Goal: Task Accomplishment & Management: Manage account settings

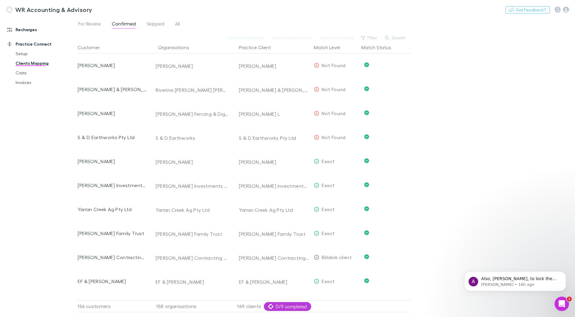
click at [26, 26] on link "Recharges" at bounding box center [41, 30] width 80 height 10
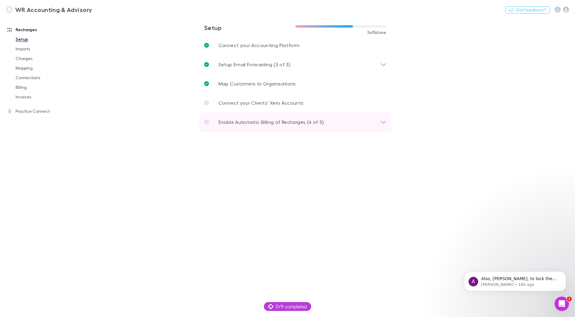
click at [273, 122] on p "Enable Automatic Billing of Recharges (4 of 5)" at bounding box center [270, 121] width 105 height 7
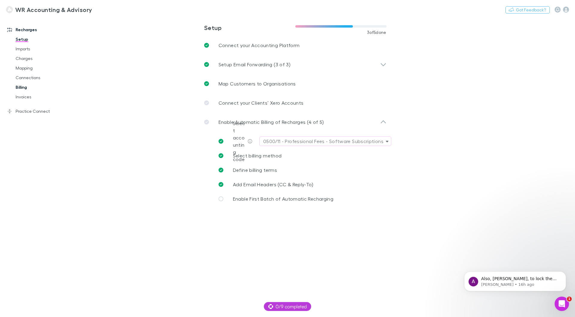
click at [21, 89] on link "Billing" at bounding box center [45, 87] width 71 height 10
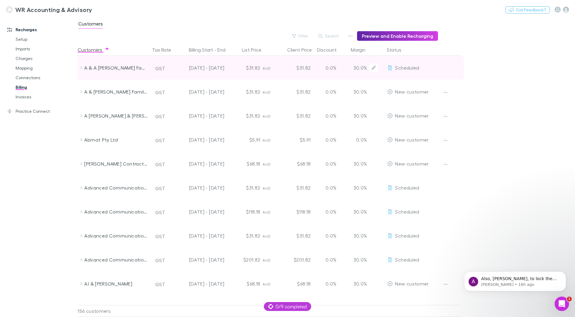
click at [413, 68] on span "Scheduled" at bounding box center [407, 68] width 24 height 6
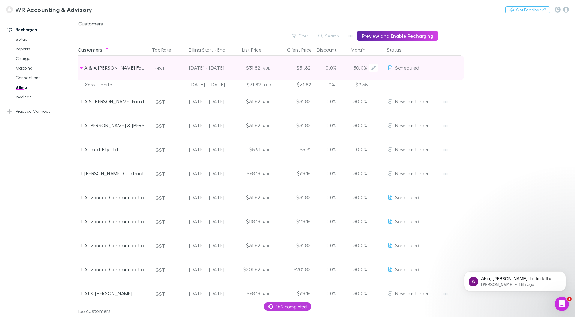
click at [404, 67] on span "Scheduled" at bounding box center [407, 68] width 24 height 6
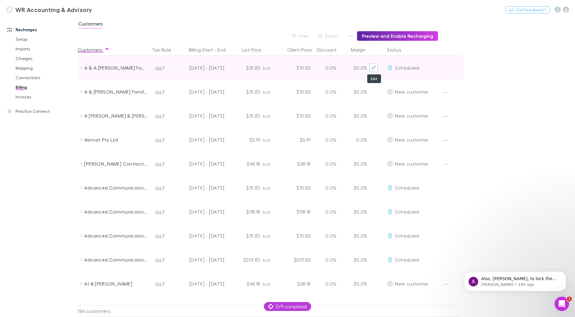
click at [374, 68] on icon "Edit" at bounding box center [373, 68] width 4 height 4
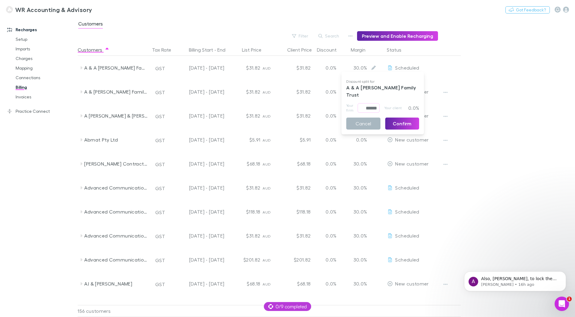
click at [370, 117] on button "Cancel" at bounding box center [363, 123] width 34 height 12
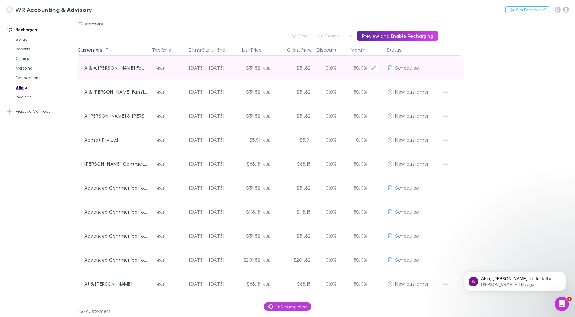
drag, startPoint x: 415, startPoint y: 67, endPoint x: 410, endPoint y: 68, distance: 5.2
click at [410, 68] on span "Scheduled" at bounding box center [407, 68] width 24 height 6
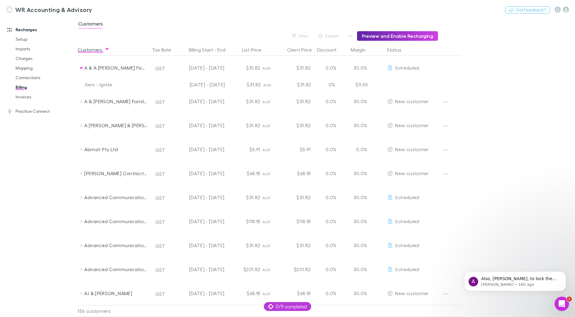
click at [258, 82] on div "$31.82" at bounding box center [245, 85] width 36 height 10
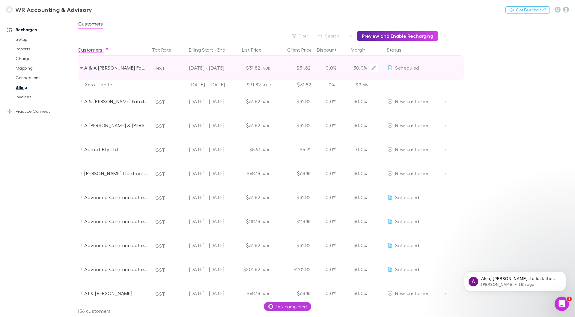
click at [438, 67] on div "Scheduled" at bounding box center [412, 68] width 54 height 24
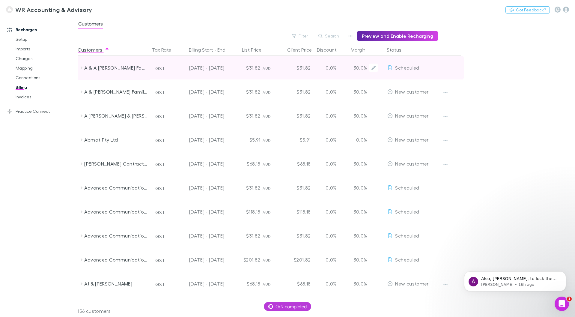
click at [438, 67] on div "Scheduled" at bounding box center [412, 68] width 54 height 24
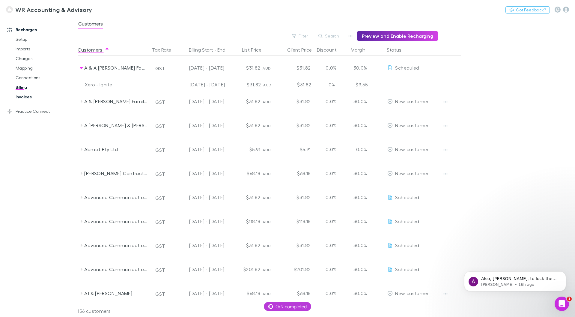
click at [25, 98] on link "Invoices" at bounding box center [45, 97] width 71 height 10
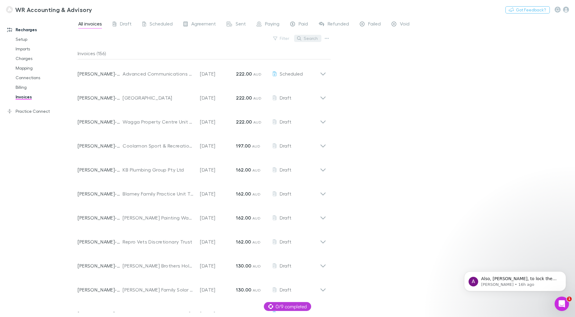
click at [305, 40] on button "Search" at bounding box center [307, 38] width 27 height 7
click at [292, 40] on input "text" at bounding box center [297, 38] width 30 height 8
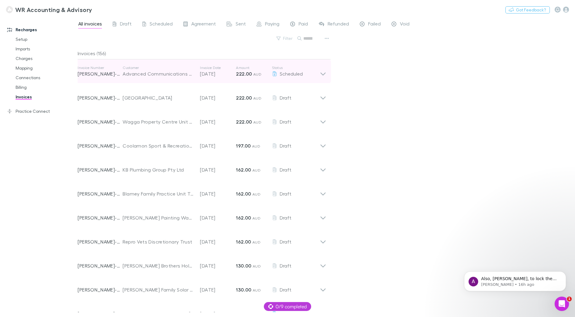
click at [322, 70] on icon at bounding box center [323, 71] width 6 height 12
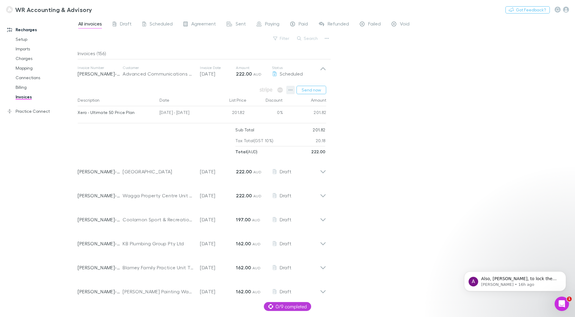
click at [291, 89] on icon "button" at bounding box center [290, 89] width 4 height 5
click at [392, 136] on div at bounding box center [287, 158] width 575 height 317
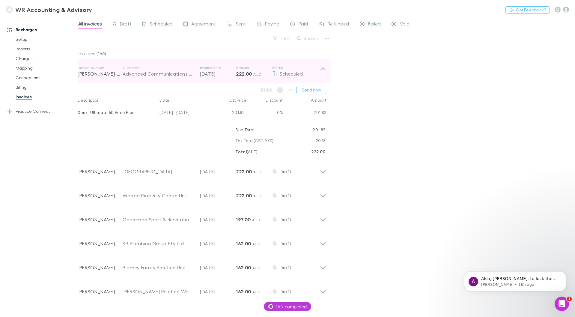
click at [210, 72] on p "[DATE]" at bounding box center [218, 73] width 36 height 7
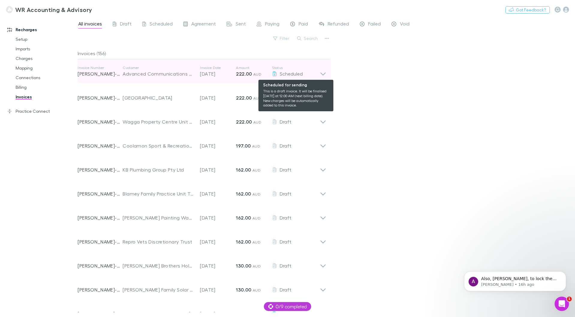
click at [292, 74] on span "Scheduled" at bounding box center [291, 74] width 23 height 6
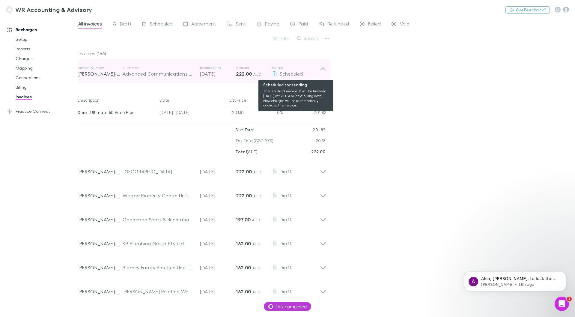
click at [274, 73] on icon at bounding box center [275, 73] width 4 height 5
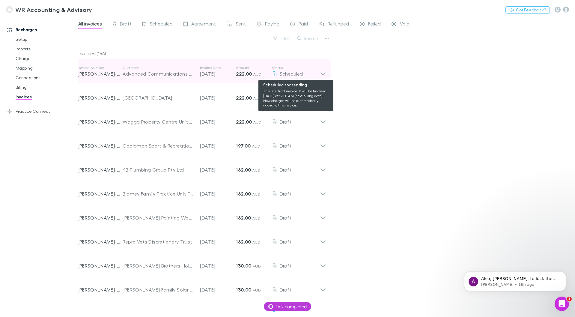
click at [274, 73] on icon at bounding box center [275, 73] width 4 height 5
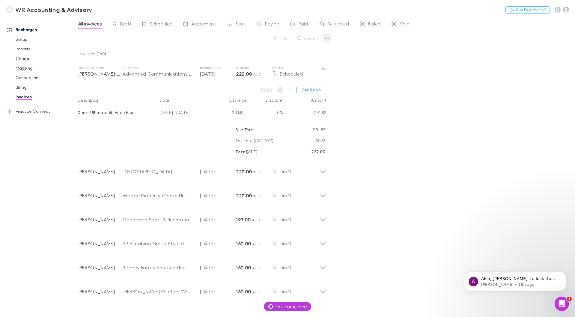
click at [325, 38] on icon "button" at bounding box center [327, 38] width 4 height 1
click at [347, 87] on div at bounding box center [287, 158] width 575 height 317
click at [292, 89] on icon "button" at bounding box center [290, 89] width 4 height 5
click at [389, 72] on div at bounding box center [287, 158] width 575 height 317
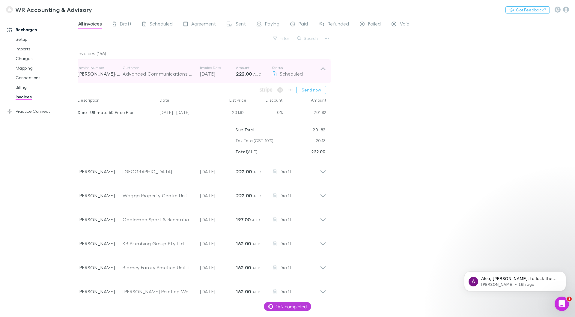
click at [98, 73] on p "RECH-0027" at bounding box center [100, 73] width 45 height 7
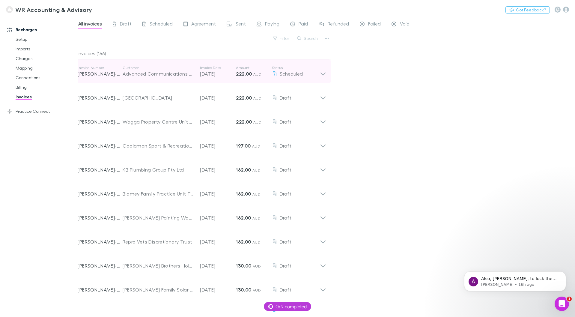
click at [98, 73] on p "RECH-0027" at bounding box center [100, 73] width 45 height 7
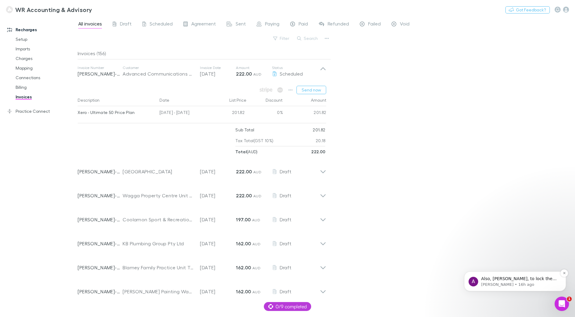
click at [497, 279] on p "Also, Matthew, to lock the onboarding tomorrow, can you block or book a schedul…" at bounding box center [519, 279] width 77 height 6
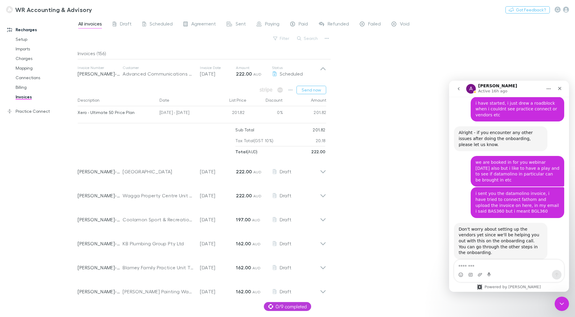
scroll to position [3195, 0]
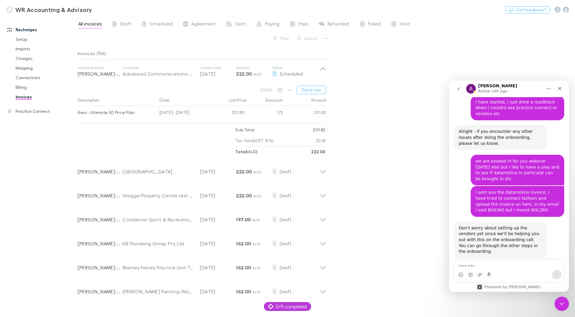
click at [458, 87] on icon "go back" at bounding box center [458, 88] width 5 height 5
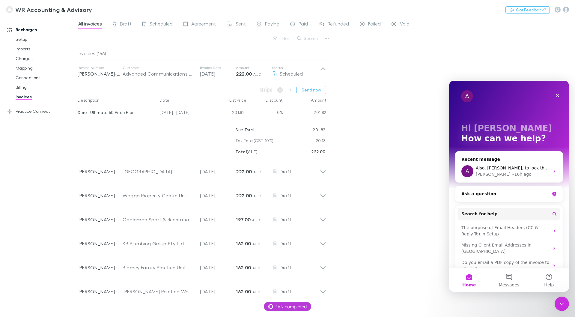
scroll to position [0, 0]
click at [496, 193] on div "Ask a question" at bounding box center [505, 194] width 88 height 6
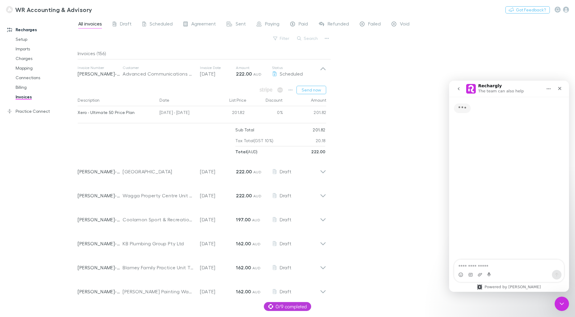
click at [491, 266] on textarea "Ask a question…" at bounding box center [509, 264] width 110 height 10
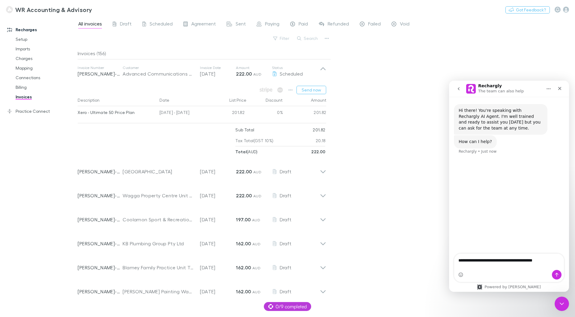
type textarea "**********"
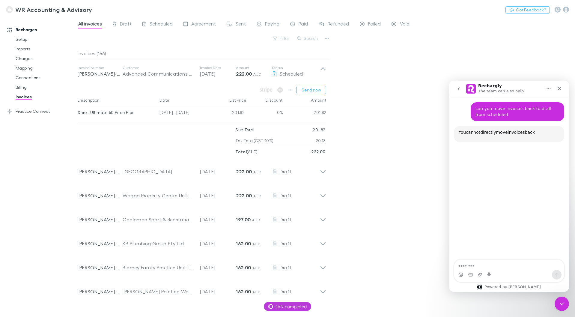
scroll to position [58, 0]
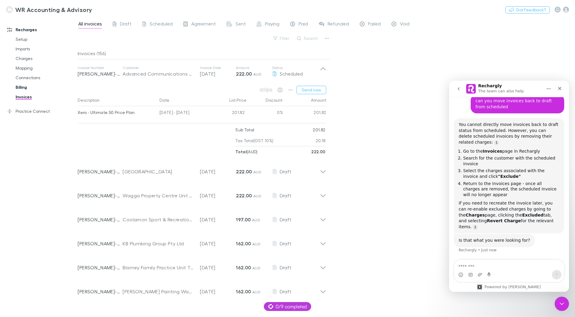
click at [22, 89] on link "Billing" at bounding box center [45, 87] width 71 height 10
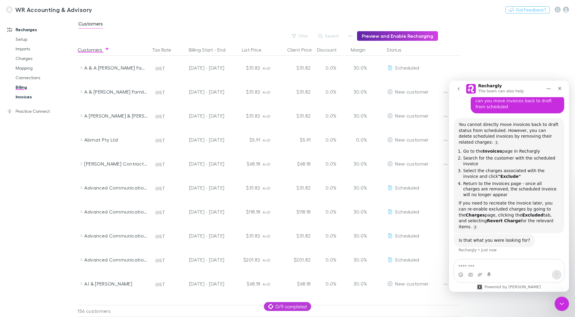
click at [25, 94] on link "Invoices" at bounding box center [45, 97] width 71 height 10
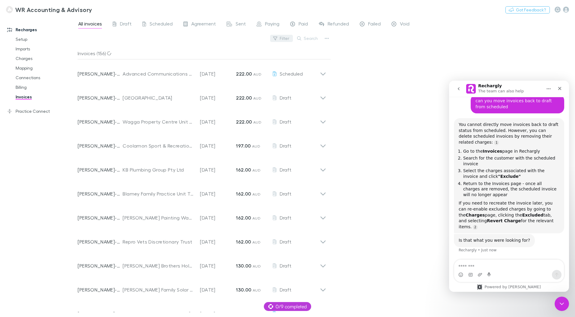
click at [288, 39] on button "Filter" at bounding box center [281, 38] width 23 height 7
click at [217, 77] on li "Scheduled" at bounding box center [241, 78] width 104 height 10
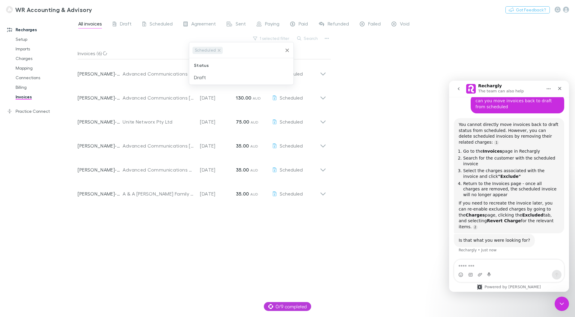
click at [344, 77] on div at bounding box center [287, 158] width 575 height 317
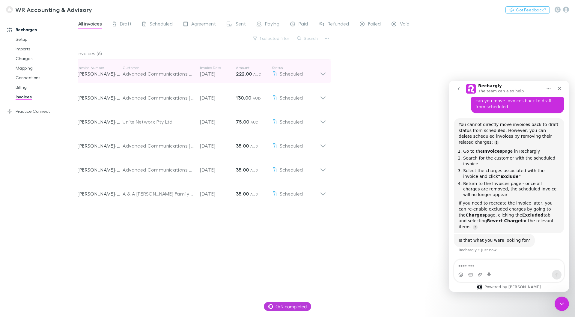
click at [322, 72] on icon at bounding box center [323, 71] width 6 height 12
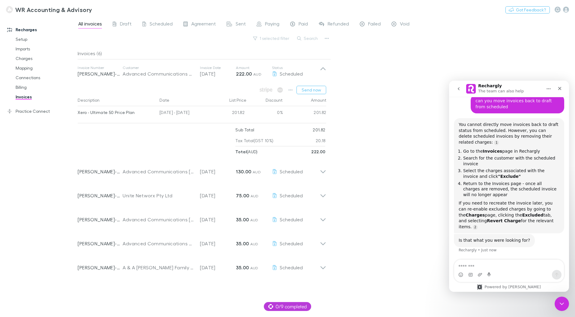
click at [109, 111] on div "Xero - Ultimate 50 Price Plan" at bounding box center [116, 112] width 77 height 13
click at [289, 90] on icon "button" at bounding box center [290, 89] width 4 height 5
click at [168, 113] on div at bounding box center [287, 158] width 575 height 317
drag, startPoint x: 157, startPoint y: 112, endPoint x: 138, endPoint y: 114, distance: 19.0
click at [140, 113] on div "Xero - Ultimate 50 Price Plan 15 Sep - 14 Oct 2025 201.82 0% 201.82" at bounding box center [202, 113] width 248 height 14
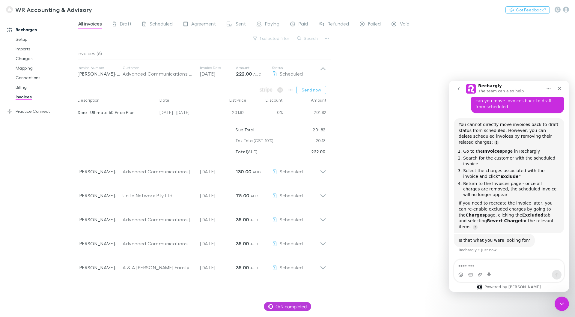
click at [133, 114] on div "Xero - Ultimate 50 Price Plan" at bounding box center [116, 112] width 77 height 13
click at [116, 115] on div "Xero - Ultimate 50 Price Plan" at bounding box center [116, 112] width 77 height 13
click at [290, 90] on icon "button" at bounding box center [290, 89] width 4 height 5
click at [263, 152] on p "View charges" at bounding box center [254, 152] width 73 height 7
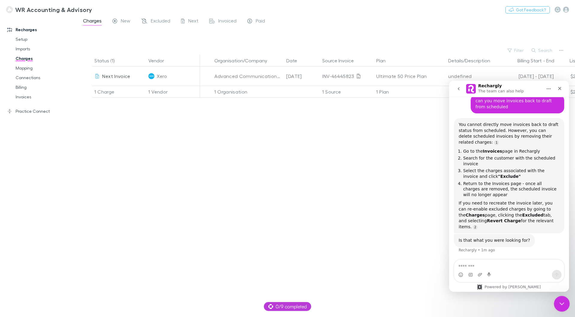
click at [558, 304] on icon "Close Intercom Messenger" at bounding box center [560, 302] width 7 height 7
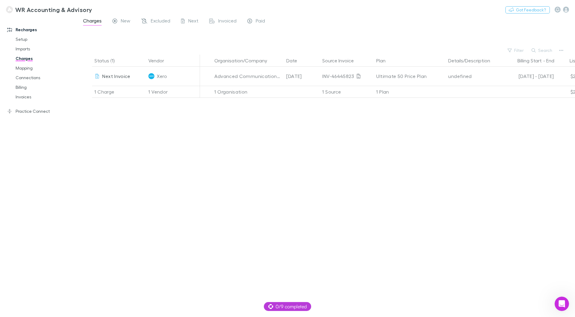
scroll to position [53, 0]
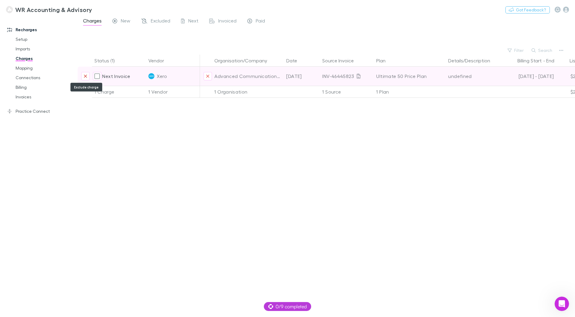
click at [86, 75] on icon "Exclude charge" at bounding box center [86, 76] width 4 height 5
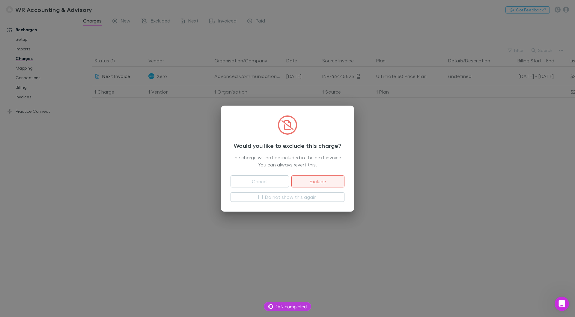
click at [306, 179] on button "Exclude" at bounding box center [317, 181] width 53 height 12
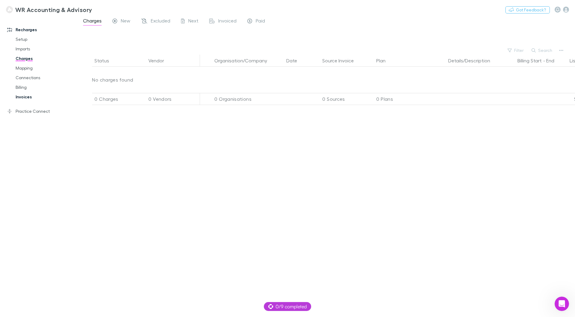
click at [28, 96] on link "Invoices" at bounding box center [45, 97] width 71 height 10
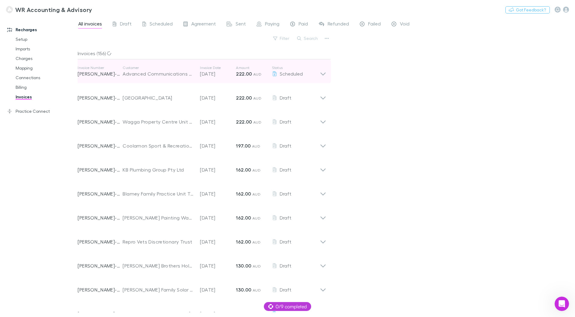
click at [323, 72] on icon at bounding box center [323, 71] width 6 height 12
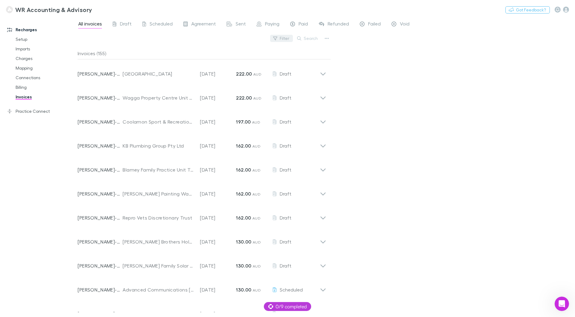
click at [285, 37] on button "Filter" at bounding box center [281, 38] width 23 height 7
click at [208, 84] on li "Scheduled" at bounding box center [241, 87] width 104 height 10
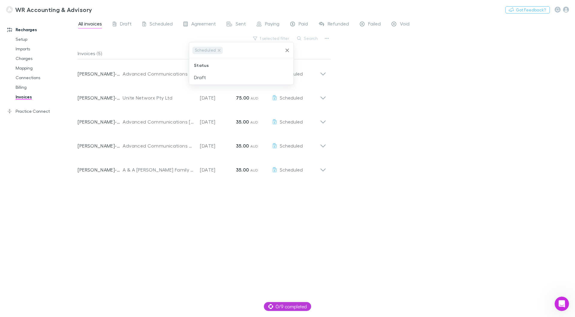
click at [357, 89] on div at bounding box center [287, 158] width 575 height 317
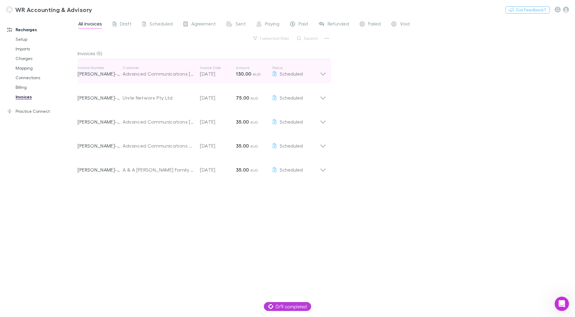
click at [323, 72] on icon at bounding box center [323, 71] width 6 height 12
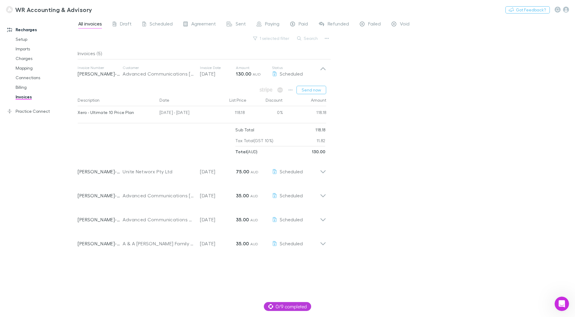
click at [116, 111] on div "Xero - Ultimate 10 Price Plan" at bounding box center [116, 112] width 77 height 13
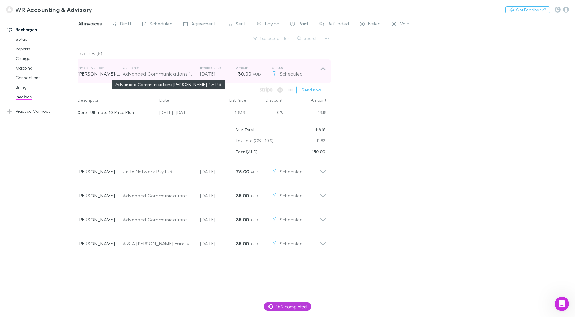
click at [141, 74] on div "Advanced Communications Griffith Pty Ltd" at bounding box center [158, 73] width 71 height 7
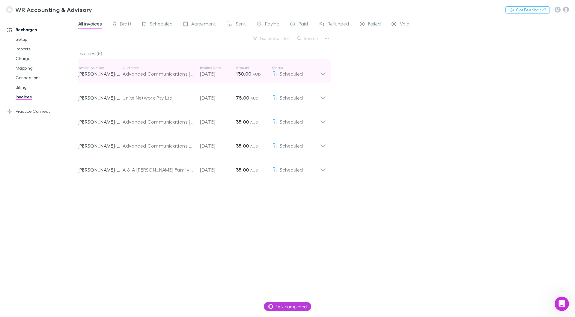
click at [324, 75] on icon at bounding box center [323, 71] width 6 height 12
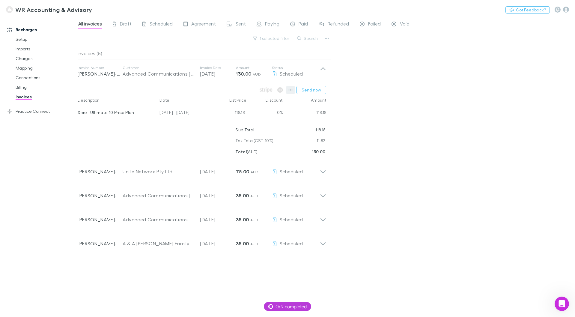
click at [291, 89] on icon "button" at bounding box center [290, 89] width 4 height 5
click at [244, 152] on p "View charges" at bounding box center [254, 152] width 73 height 7
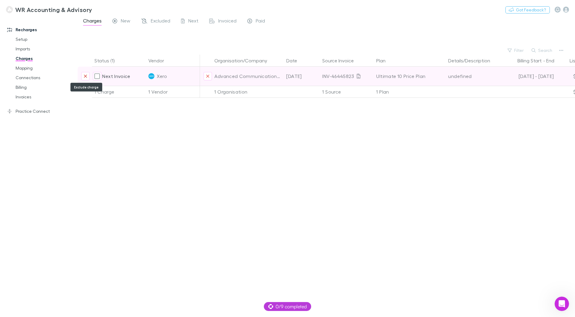
click at [84, 76] on icon "Exclude charge" at bounding box center [86, 76] width 4 height 5
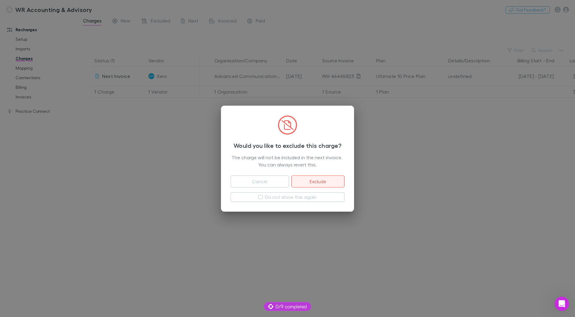
click at [305, 179] on button "Exclude" at bounding box center [317, 181] width 53 height 12
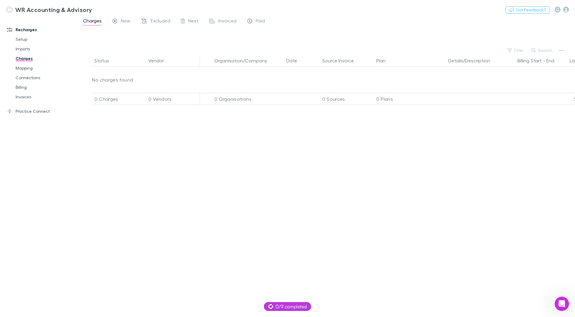
click at [25, 58] on link "Charges" at bounding box center [45, 59] width 71 height 10
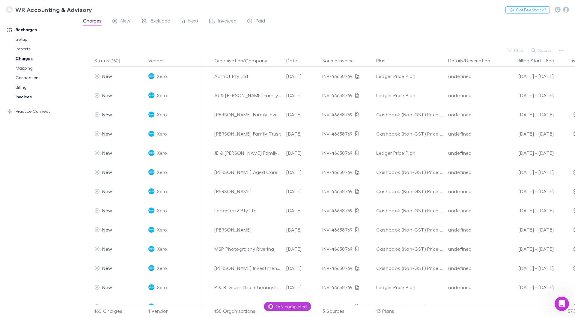
click at [18, 96] on link "Invoices" at bounding box center [45, 97] width 71 height 10
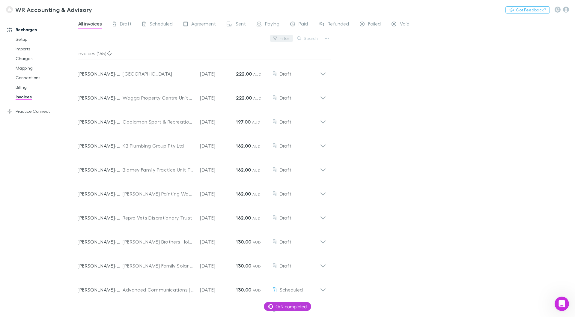
click at [276, 36] on button "Filter" at bounding box center [281, 38] width 23 height 7
click at [211, 85] on li "Scheduled" at bounding box center [241, 87] width 104 height 10
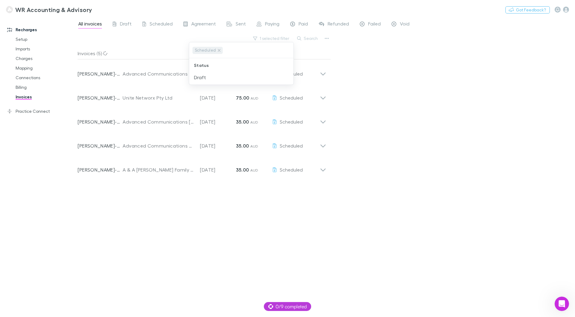
click at [357, 79] on div at bounding box center [287, 158] width 575 height 317
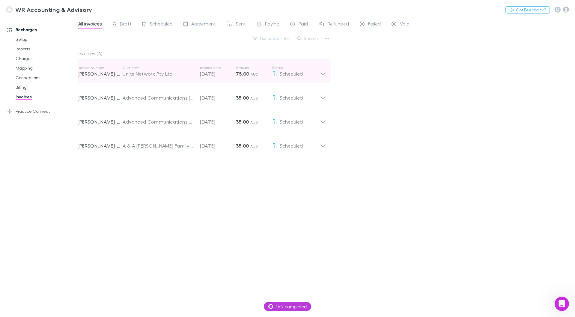
click at [323, 72] on icon at bounding box center [323, 71] width 6 height 12
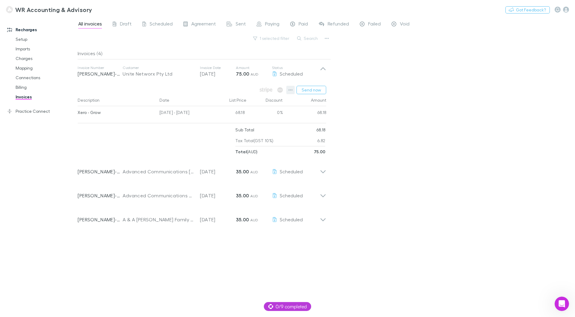
click at [291, 91] on icon "button" at bounding box center [290, 89] width 4 height 5
click at [358, 173] on div at bounding box center [287, 158] width 575 height 317
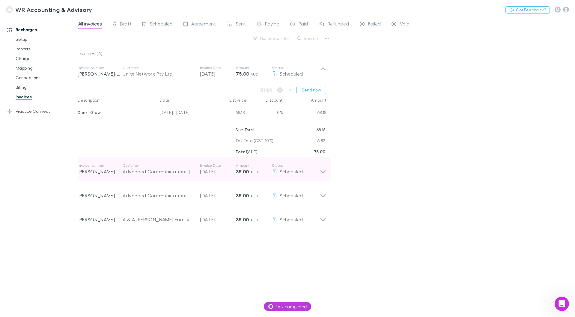
click at [325, 171] on icon at bounding box center [322, 171] width 5 height 3
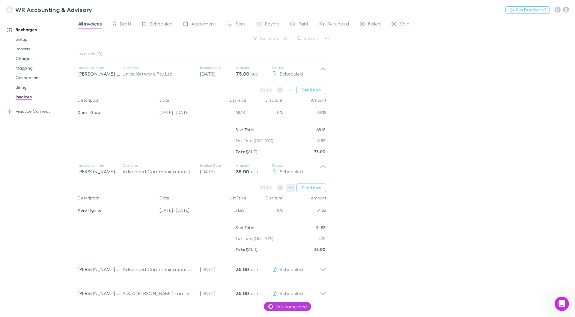
click at [290, 187] on icon "button" at bounding box center [290, 187] width 4 height 5
click at [379, 230] on div at bounding box center [287, 158] width 575 height 317
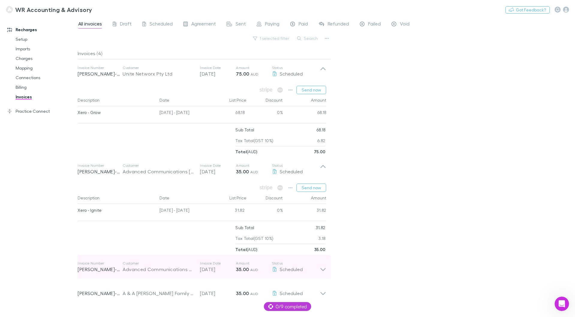
click at [323, 267] on icon at bounding box center [323, 267] width 6 height 12
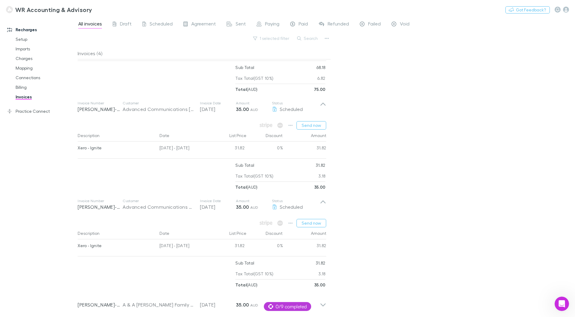
scroll to position [64, 0]
drag, startPoint x: 290, startPoint y: 221, endPoint x: 376, endPoint y: 244, distance: 88.4
click at [393, 244] on div "All invoices Draft Scheduled Agreement Sent Paying Paid Refunded Failed Void 1 …" at bounding box center [326, 167] width 497 height 300
click at [292, 221] on icon "button" at bounding box center [291, 221] width 4 height 1
drag, startPoint x: 355, startPoint y: 277, endPoint x: 349, endPoint y: 277, distance: 5.4
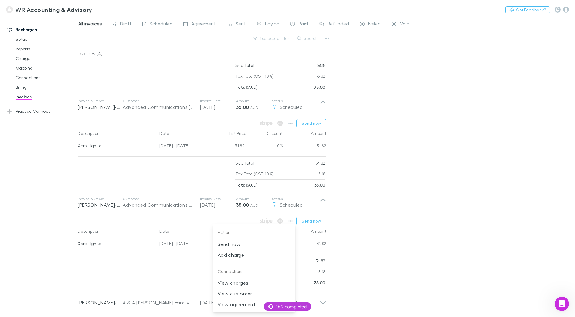
click at [350, 277] on div at bounding box center [287, 158] width 575 height 317
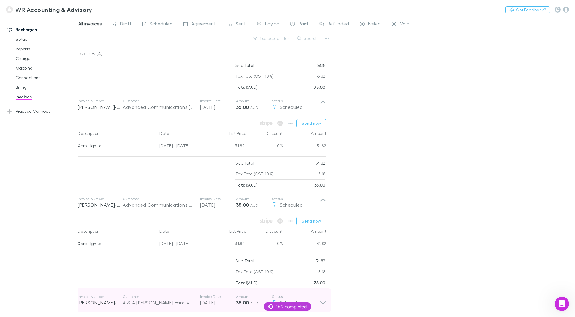
click at [324, 304] on icon at bounding box center [323, 300] width 6 height 12
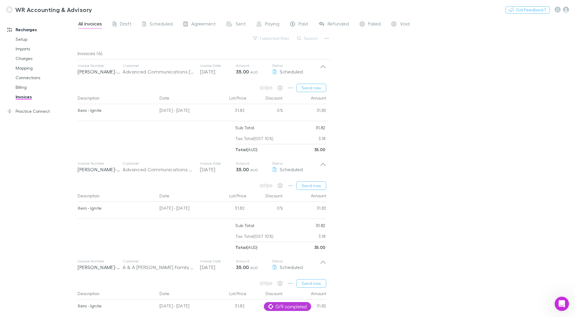
scroll to position [138, 0]
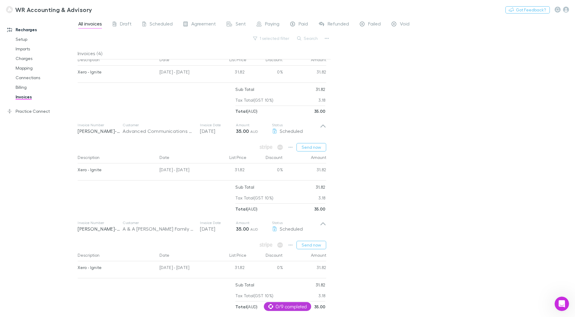
drag, startPoint x: 289, startPoint y: 246, endPoint x: 353, endPoint y: 272, distance: 69.2
click at [395, 282] on div "All invoices Draft Scheduled Agreement Sent Paying Paid Refunded Failed Void 1 …" at bounding box center [326, 167] width 497 height 300
click at [292, 244] on icon "button" at bounding box center [290, 244] width 4 height 5
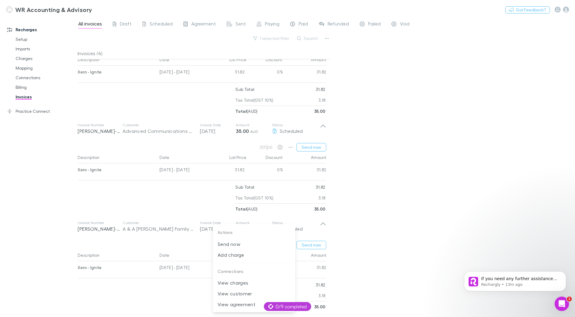
scroll to position [90, 0]
click at [20, 96] on div at bounding box center [287, 158] width 575 height 317
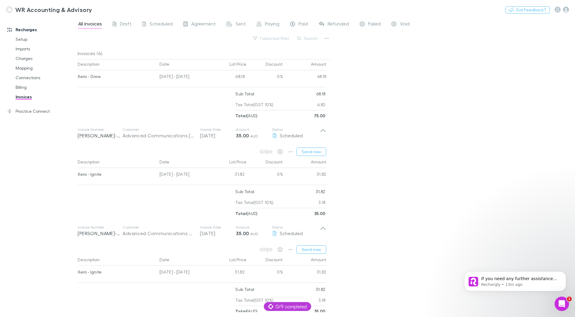
scroll to position [0, 0]
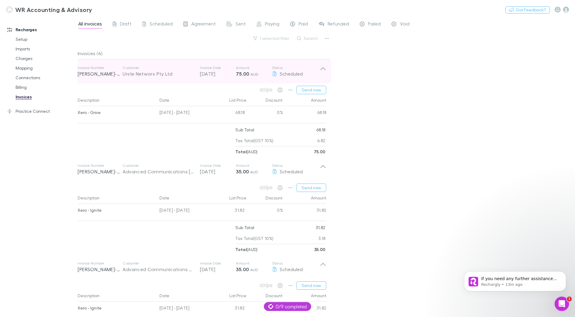
click at [323, 70] on icon at bounding box center [323, 71] width 6 height 12
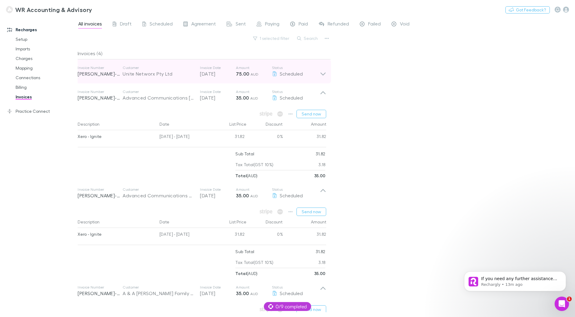
click at [323, 70] on icon at bounding box center [323, 71] width 6 height 12
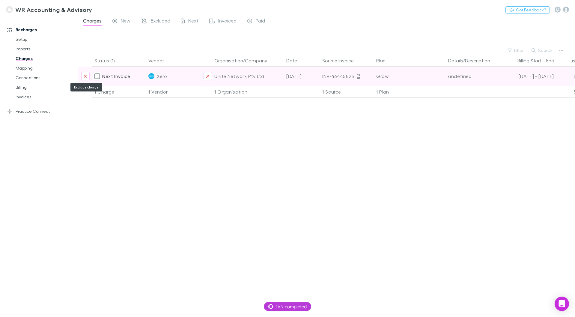
click at [84, 74] on icon "Exclude charge" at bounding box center [86, 76] width 4 height 5
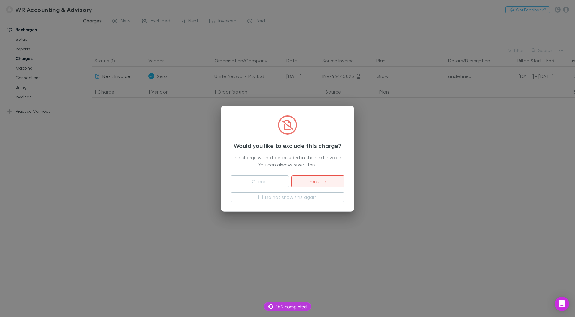
click at [309, 179] on button "Exclude" at bounding box center [317, 181] width 53 height 12
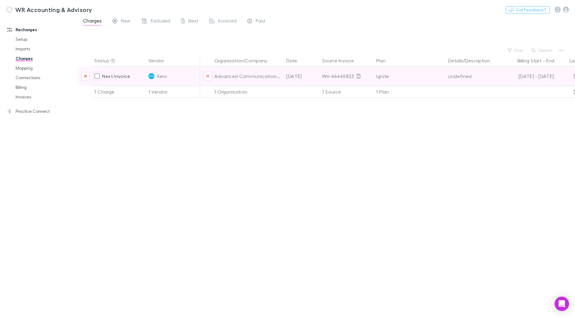
click at [85, 75] on icon "Exclude charge" at bounding box center [86, 76] width 4 height 5
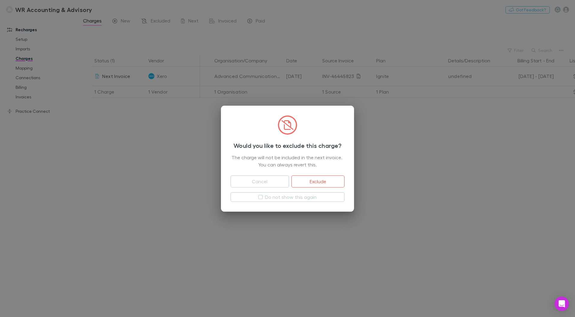
drag, startPoint x: 326, startPoint y: 180, endPoint x: 331, endPoint y: 135, distance: 45.0
click at [326, 180] on button "Exclude" at bounding box center [317, 181] width 53 height 12
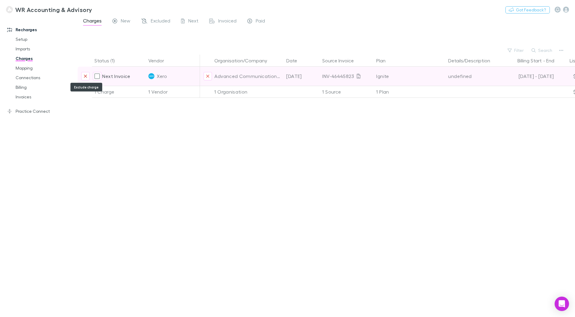
click at [85, 76] on icon "Exclude charge" at bounding box center [86, 76] width 4 height 5
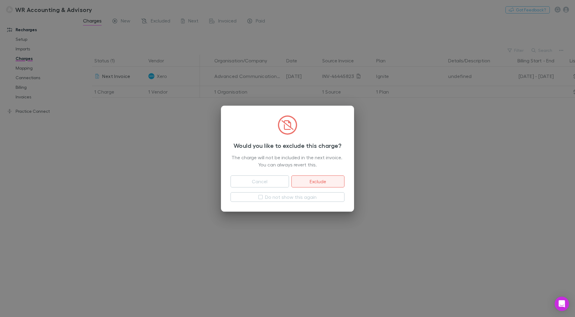
click at [321, 181] on button "Exclude" at bounding box center [317, 181] width 53 height 12
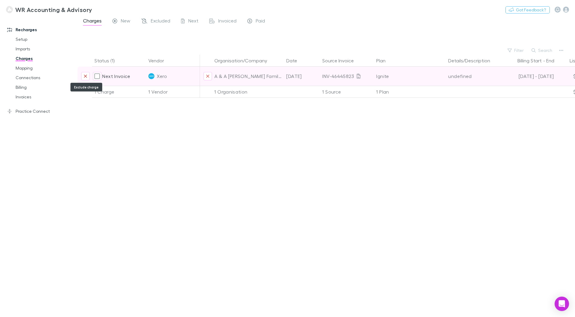
click at [82, 74] on button "Exclude charge" at bounding box center [85, 76] width 8 height 8
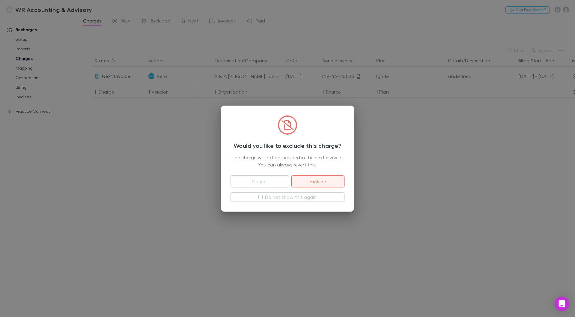
click at [312, 178] on button "Exclude" at bounding box center [317, 181] width 53 height 12
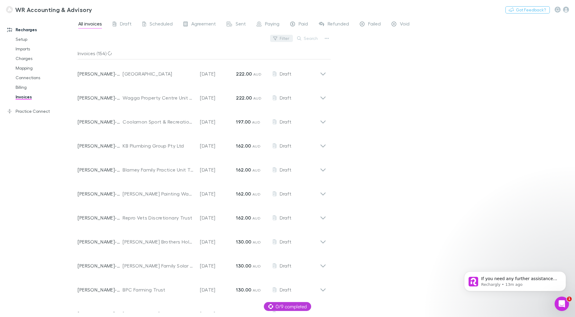
click at [284, 39] on button "Filter" at bounding box center [281, 38] width 23 height 7
click at [218, 89] on li "Scheduled" at bounding box center [241, 87] width 104 height 10
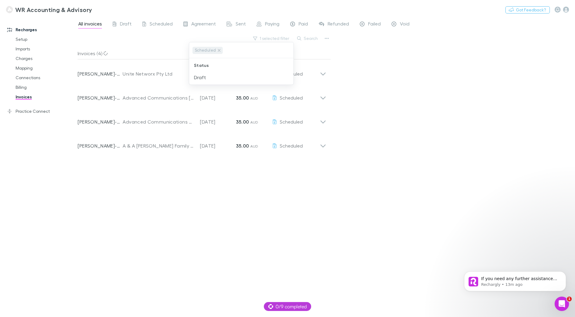
click at [383, 79] on div at bounding box center [287, 158] width 575 height 317
